Goal: Task Accomplishment & Management: Manage account settings

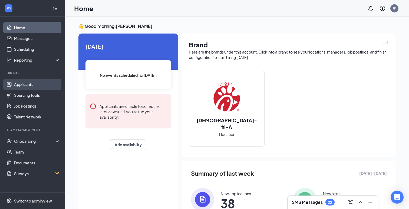
click at [27, 86] on link "Applicants" at bounding box center [37, 84] width 46 height 11
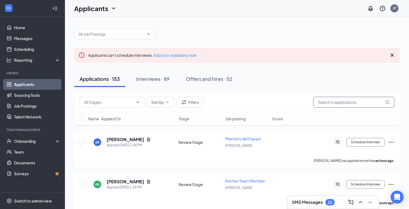
click at [356, 107] on input "text" at bounding box center [353, 102] width 81 height 11
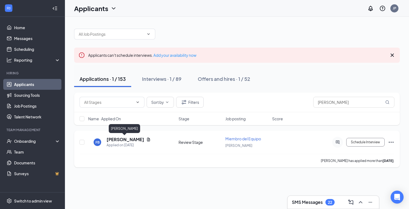
click at [134, 141] on h5 "[PERSON_NAME]" at bounding box center [126, 140] width 38 height 6
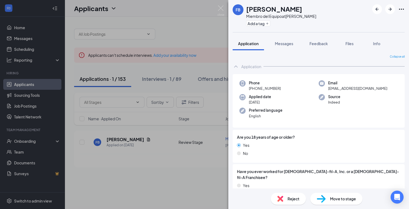
drag, startPoint x: 299, startPoint y: 12, endPoint x: 246, endPoint y: 11, distance: 53.1
click at [246, 11] on div "FB [PERSON_NAME] del Equipo at [PERSON_NAME] Add a tag" at bounding box center [275, 16] width 84 height 24
copy h1 "[PERSON_NAME]"
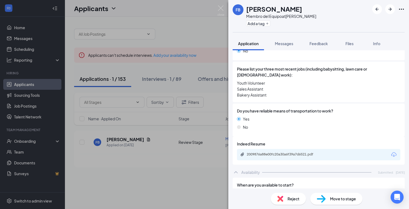
scroll to position [154, 0]
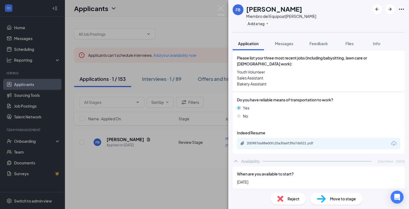
click at [283, 143] on div "2009876a88e00fc20a30a6f39a7d6521.pdf" at bounding box center [319, 143] width 164 height 11
click at [283, 141] on div "2009876a88e00fc20a30a6f39a7d6521.pdf" at bounding box center [285, 143] width 76 height 4
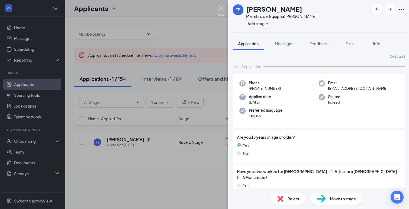
click at [221, 9] on img at bounding box center [221, 10] width 7 height 11
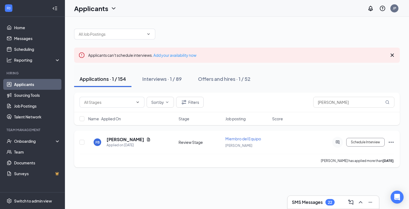
click at [392, 141] on icon "Ellipses" at bounding box center [391, 142] width 6 height 6
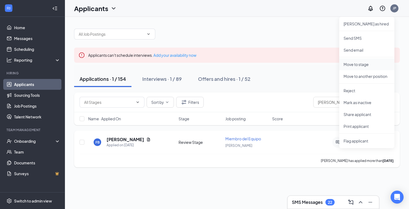
click at [365, 64] on p "Move to stage" at bounding box center [367, 64] width 47 height 5
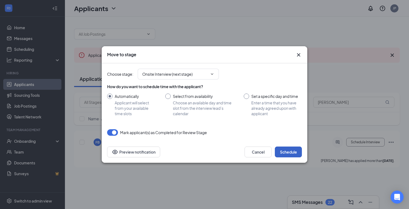
click at [287, 153] on button "Schedule" at bounding box center [288, 152] width 27 height 11
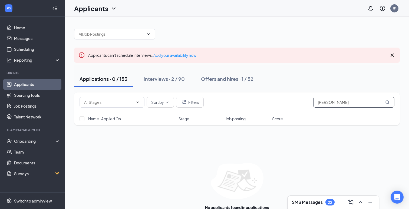
drag, startPoint x: 339, startPoint y: 105, endPoint x: 304, endPoint y: 105, distance: 34.4
click at [304, 105] on div "Sort by Filters franco" at bounding box center [237, 102] width 315 height 11
type input "f"
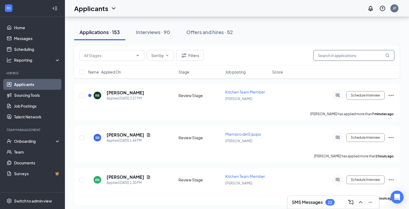
scroll to position [62, 0]
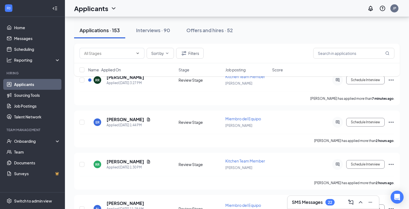
click at [129, 79] on div "Sort by Filters Name · Applied On Stage Job posting Score" at bounding box center [237, 63] width 326 height 38
click at [323, 199] on div "SMS Messages 22" at bounding box center [313, 202] width 43 height 6
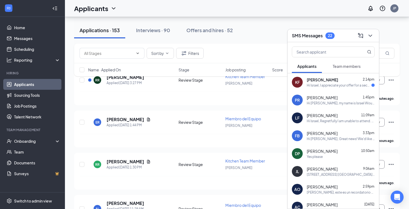
click at [347, 88] on div "KF [PERSON_NAME] 2:14pm Hi Israel, I appreciate your offer for a second intervi…" at bounding box center [334, 82] width 92 height 18
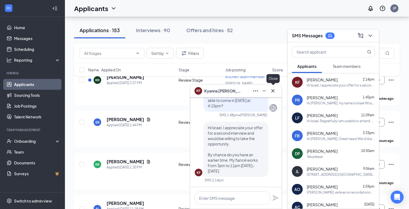
click at [275, 91] on icon "Cross" at bounding box center [273, 91] width 6 height 6
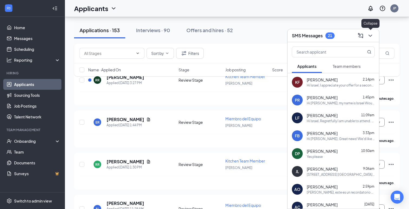
click at [374, 33] on button at bounding box center [370, 35] width 9 height 9
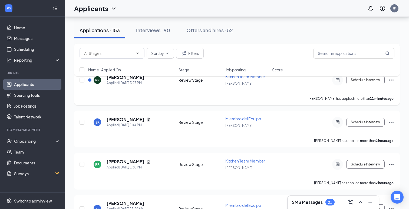
scroll to position [0, 0]
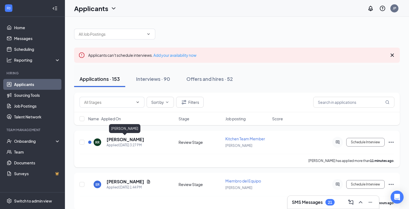
click at [125, 140] on h5 "[PERSON_NAME]" at bounding box center [126, 140] width 38 height 6
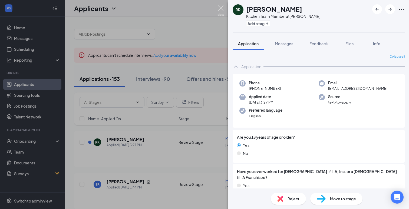
click at [222, 11] on img at bounding box center [221, 10] width 7 height 11
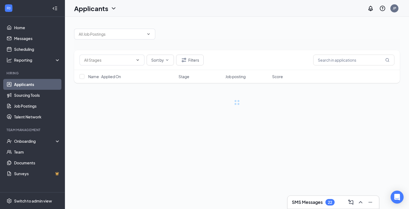
click at [322, 205] on h3 "SMS Messages" at bounding box center [307, 203] width 31 height 6
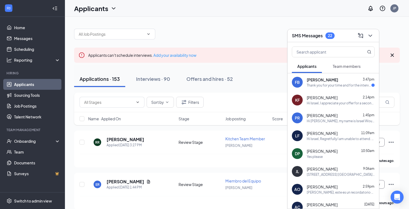
click at [335, 89] on div "FB Franco Barroso 3:47pm Thank you for your time and for the interview, I'll be…" at bounding box center [334, 82] width 92 height 18
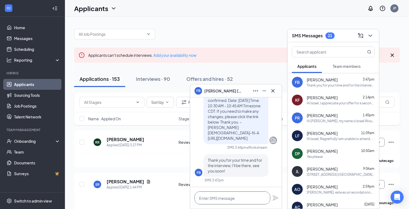
click at [235, 201] on textarea at bounding box center [233, 198] width 76 height 13
type textarea "thank you! I will"
click at [275, 89] on icon "Cross" at bounding box center [273, 91] width 6 height 6
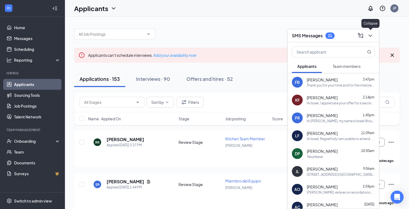
click at [367, 34] on icon "ChevronDown" at bounding box center [370, 35] width 6 height 6
